Goal: Manage account settings

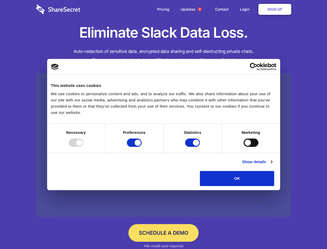
click at [83, 147] on div at bounding box center [76, 142] width 15 height 8
click at [142, 147] on input "Preferences" at bounding box center [134, 142] width 15 height 8
checkbox input "false"
click at [193, 147] on input "Statistics" at bounding box center [192, 142] width 15 height 8
checkbox input "false"
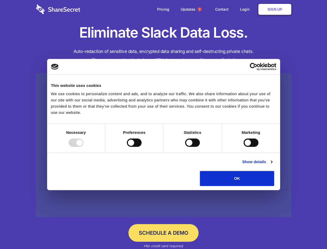
click at [244, 147] on input "Marketing" at bounding box center [251, 142] width 15 height 8
checkbox input "true"
click at [273, 165] on link "Show details" at bounding box center [257, 162] width 30 height 6
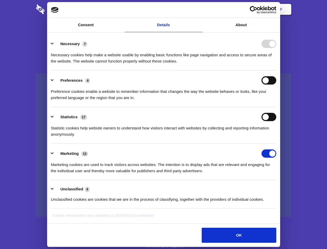
click at [277, 71] on li "Necessary 7 Necessary cookies help make a website usable by enabling basic func…" at bounding box center [164, 52] width 226 height 37
